Goal: Task Accomplishment & Management: Use online tool/utility

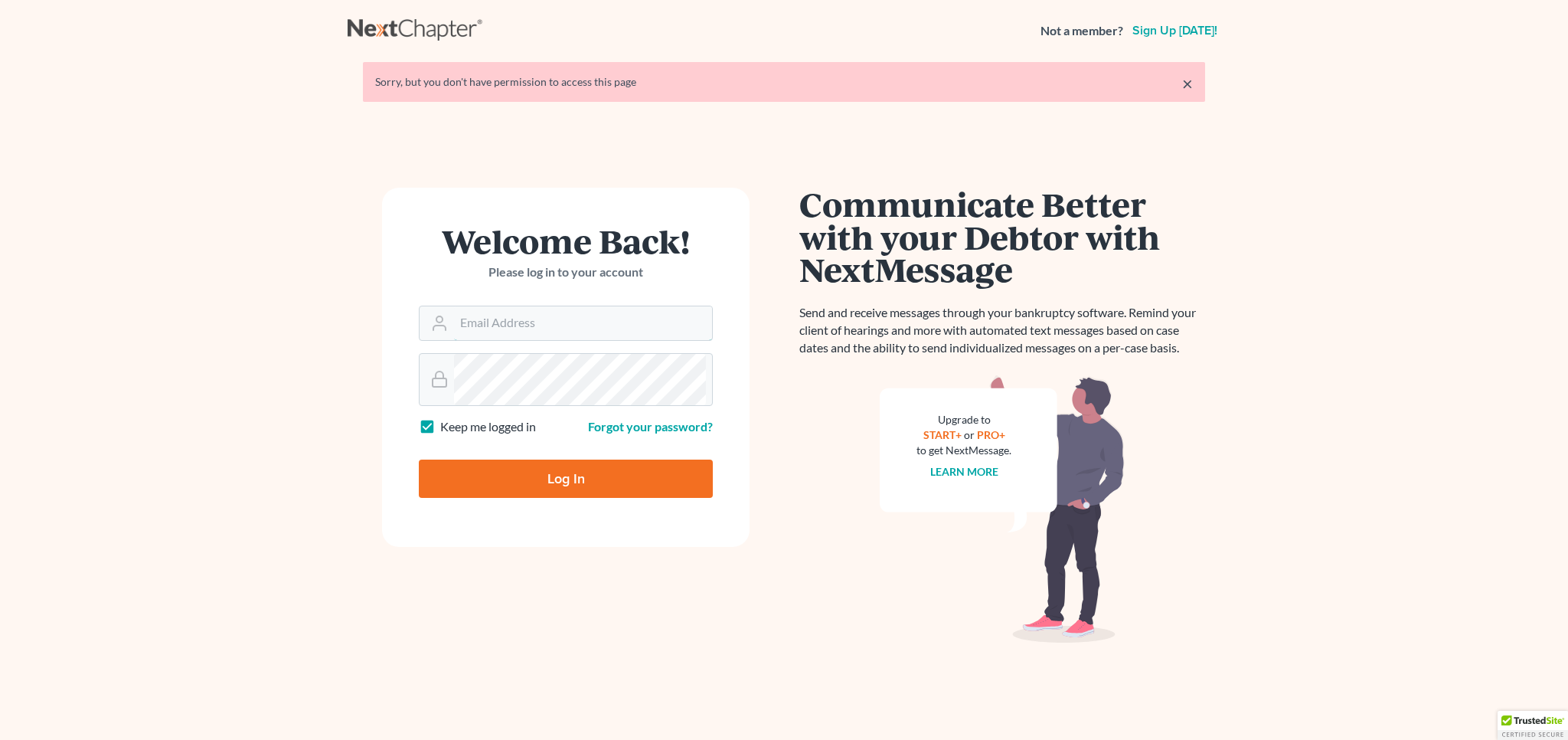
type input "trc51@hotmail.com"
click at [1182, 92] on link "×" at bounding box center [1187, 84] width 11 height 18
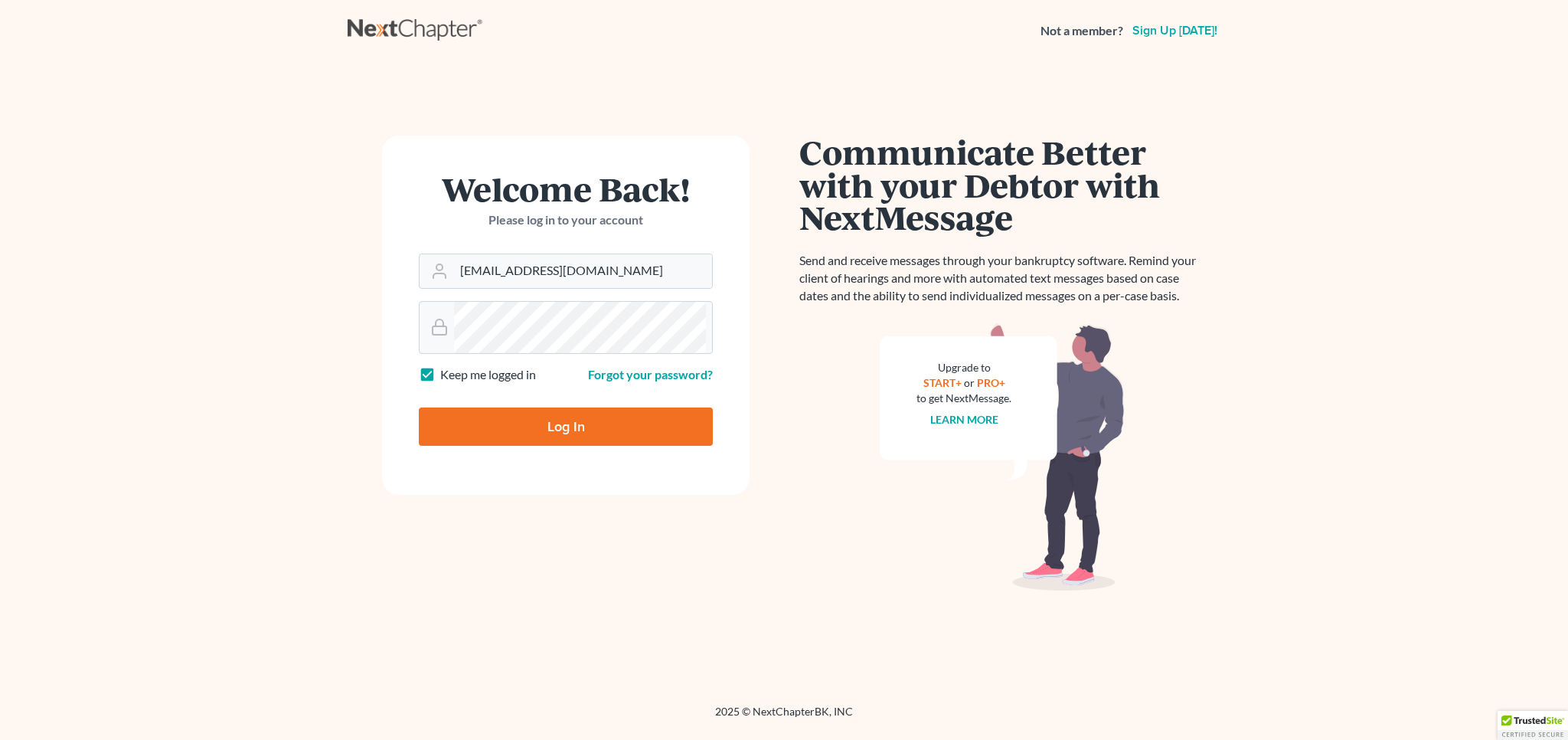
click at [612, 446] on input "Log In" at bounding box center [565, 427] width 294 height 39
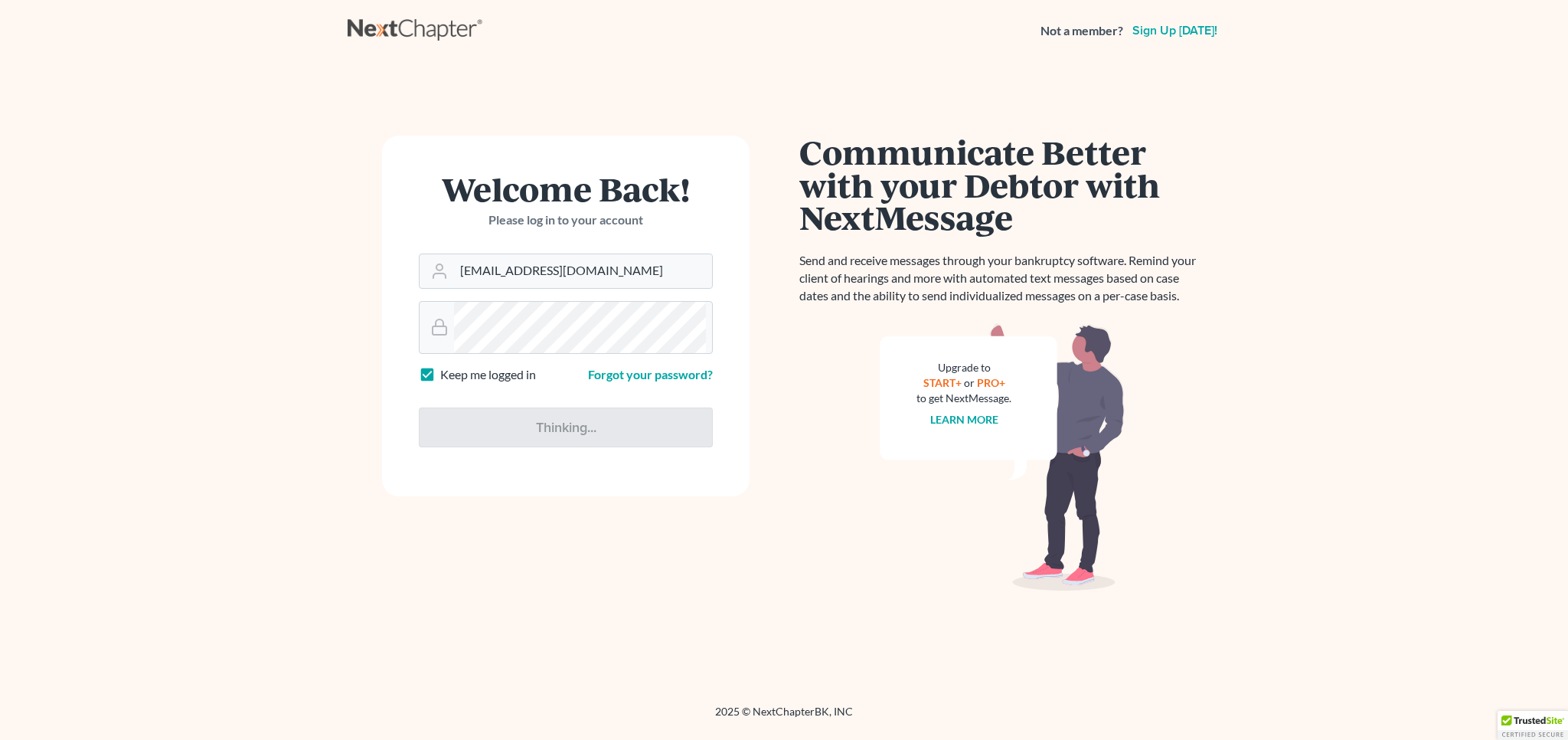
type input "Thinking..."
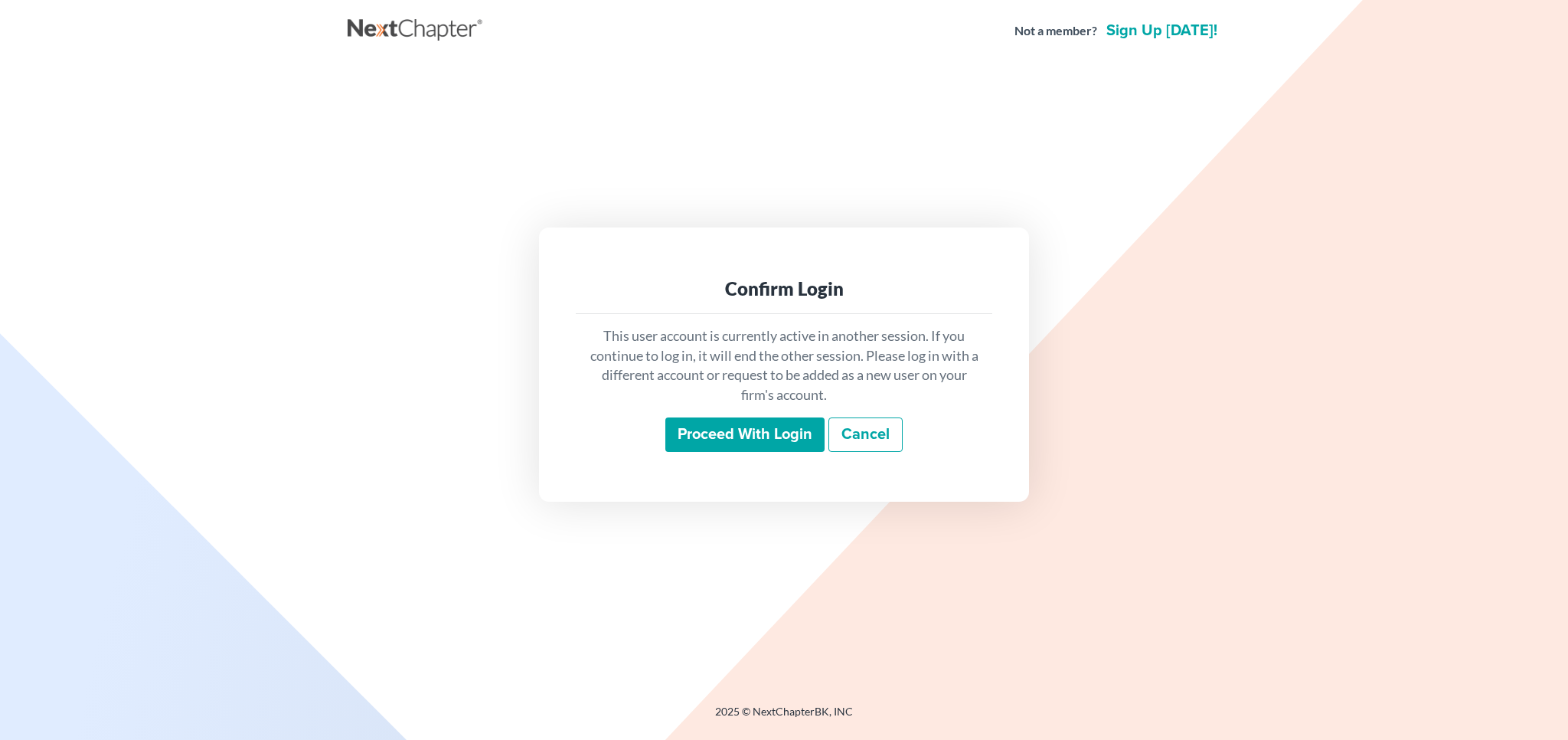
click at [803, 453] on input "Proceed with login" at bounding box center [745, 435] width 159 height 35
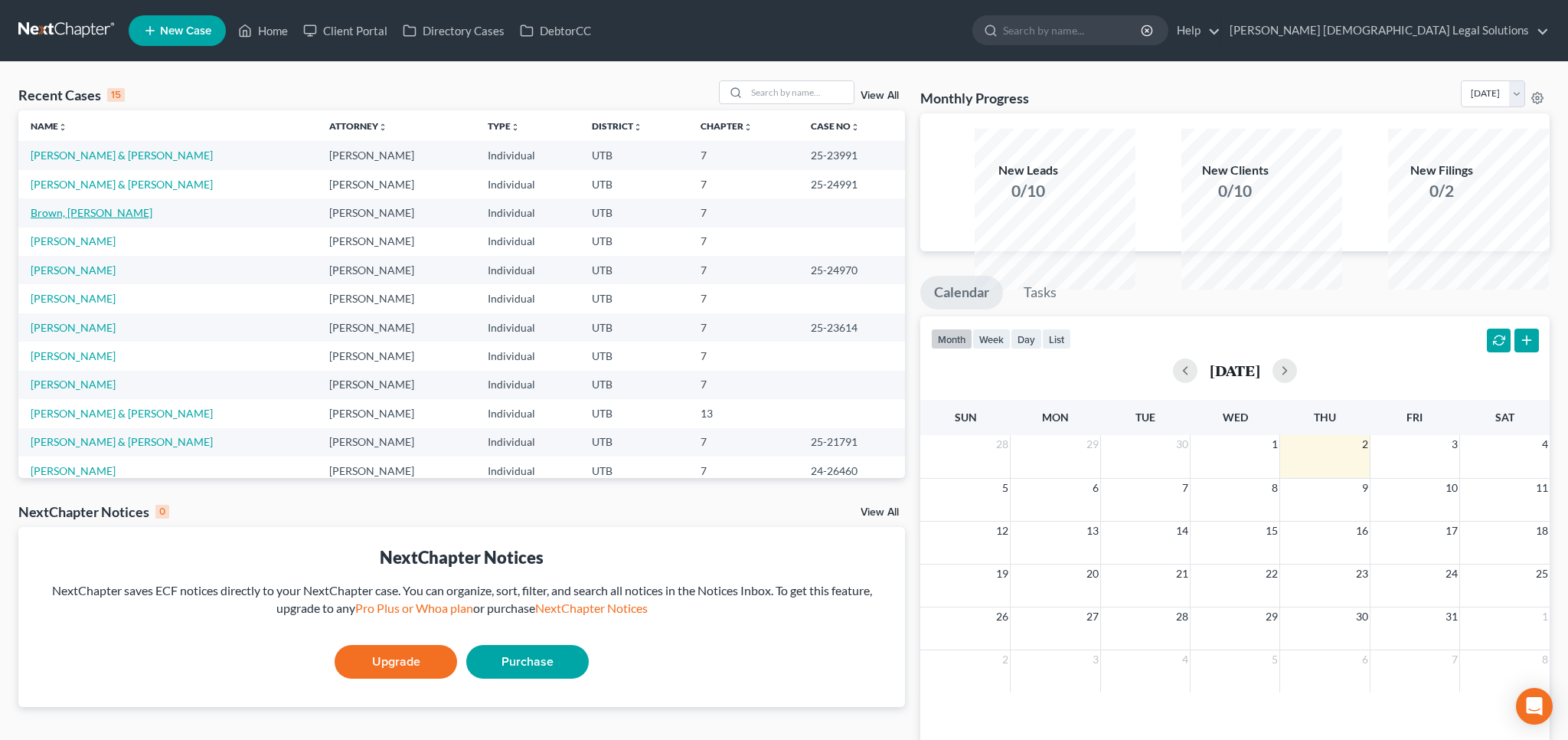
click at [126, 219] on link "Brown, Bracken" at bounding box center [91, 213] width 122 height 13
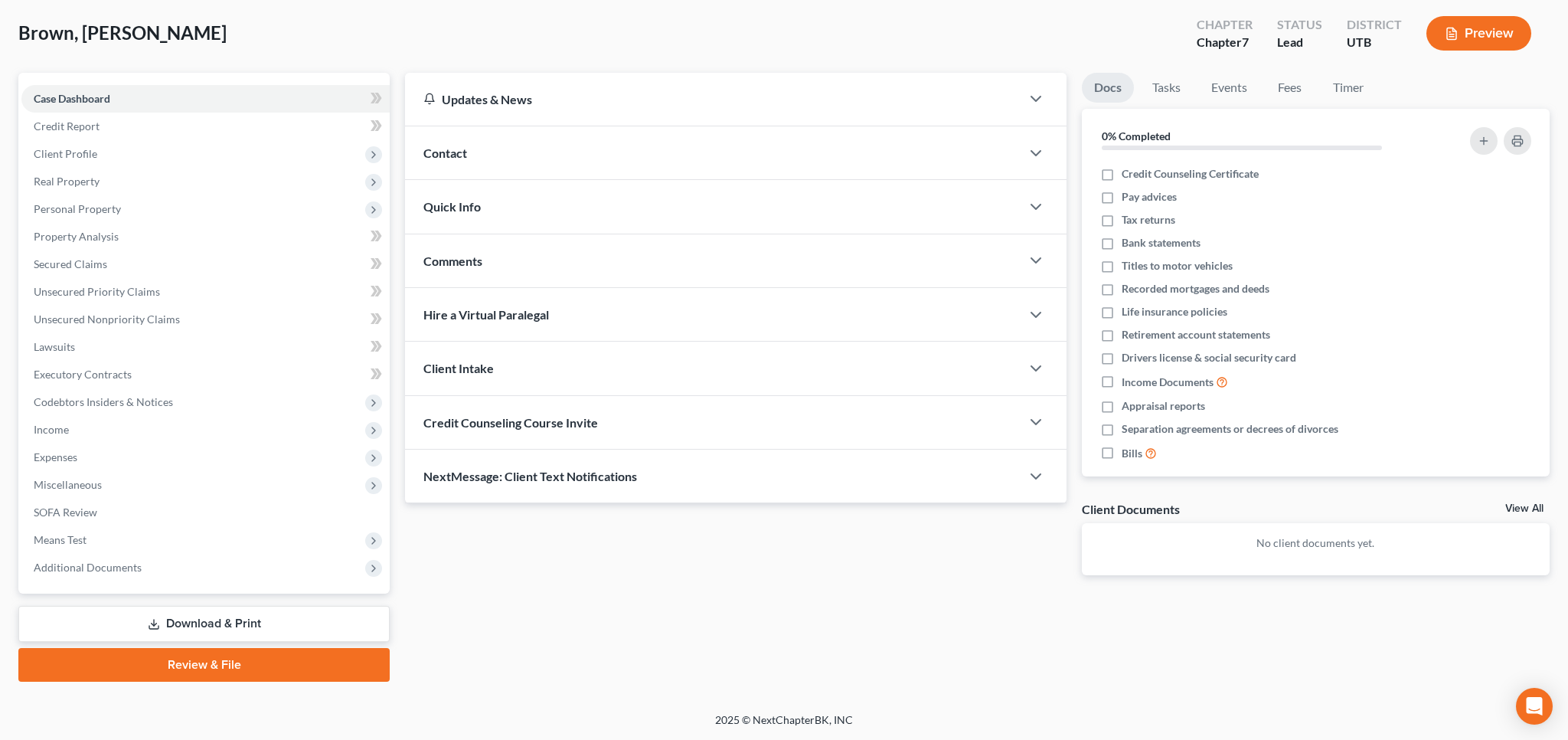
scroll to position [183, 0]
